Goal: Find specific page/section: Find specific page/section

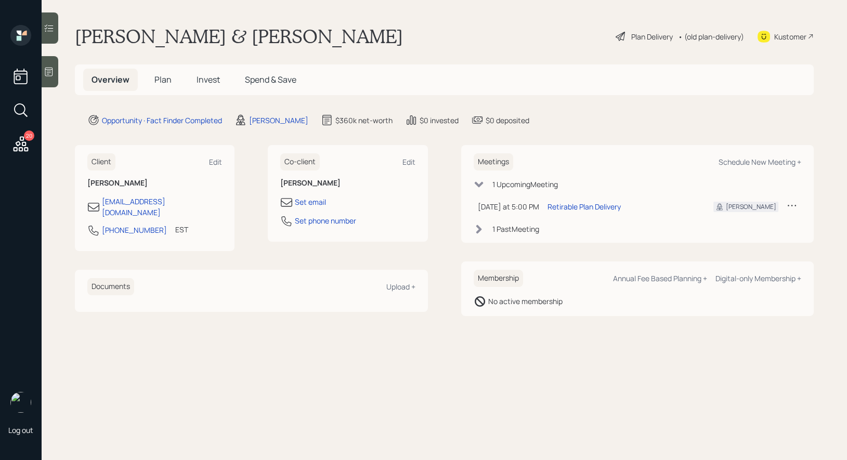
click at [162, 78] on span "Plan" at bounding box center [162, 79] width 17 height 11
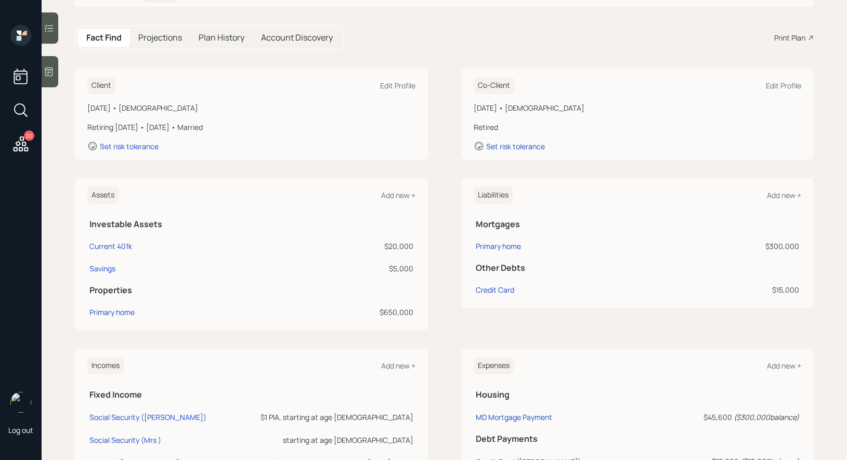
scroll to position [100, 0]
